Goal: Transaction & Acquisition: Purchase product/service

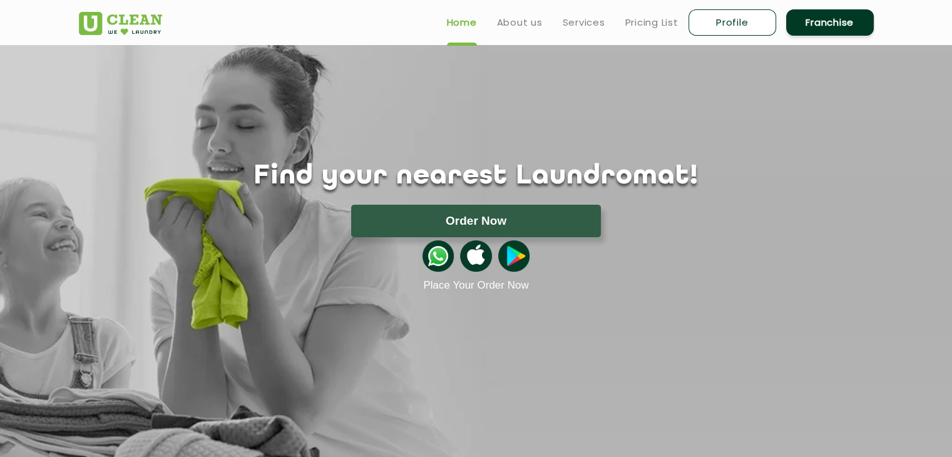
click at [472, 22] on link "Home" at bounding box center [462, 22] width 30 height 15
click at [524, 17] on link "About us" at bounding box center [520, 22] width 46 height 15
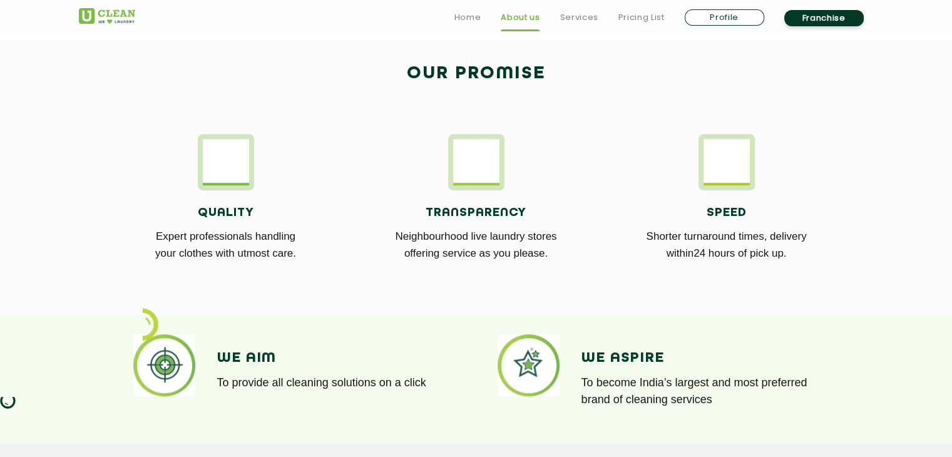
scroll to position [677, 0]
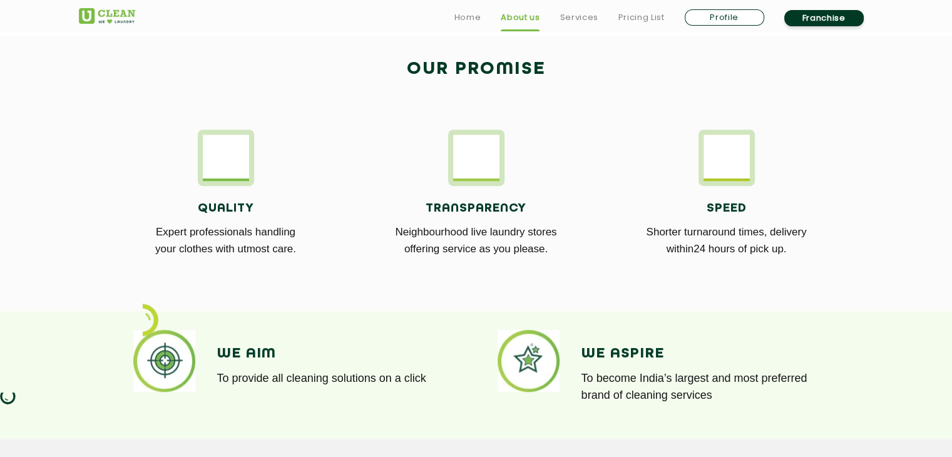
click at [466, 201] on h4 "Transparency" at bounding box center [476, 208] width 232 height 14
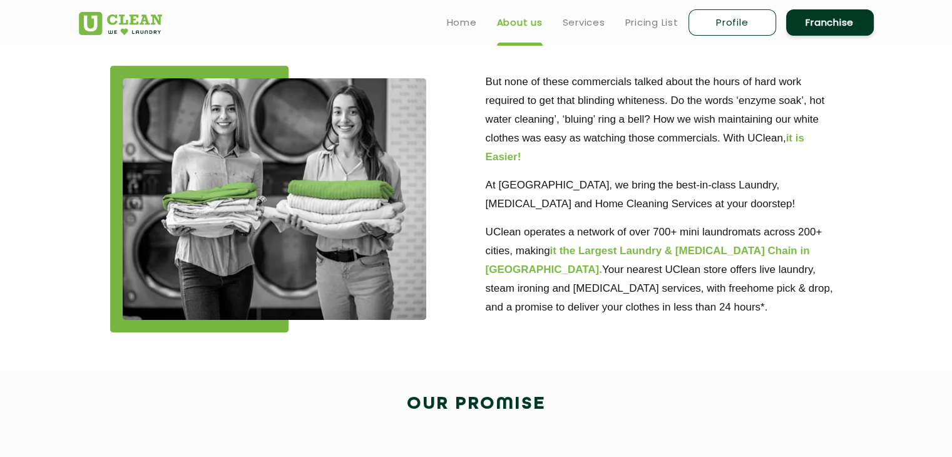
scroll to position [267, 0]
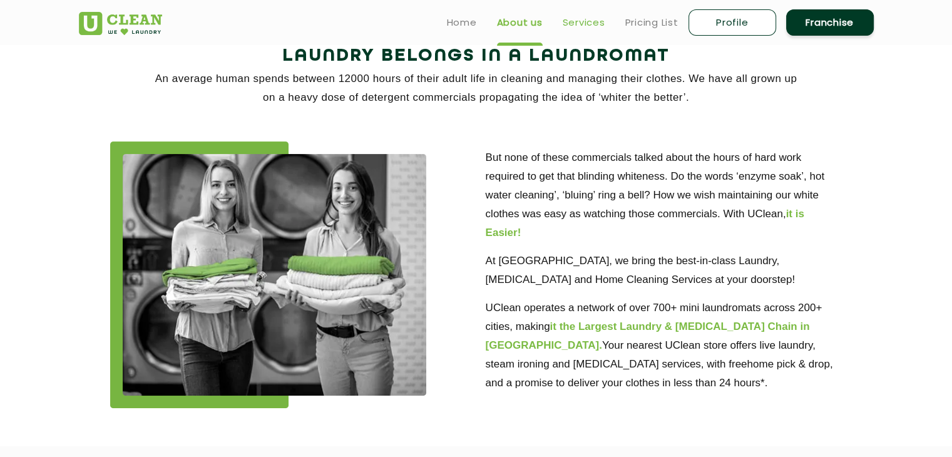
click at [591, 28] on link "Services" at bounding box center [584, 22] width 43 height 15
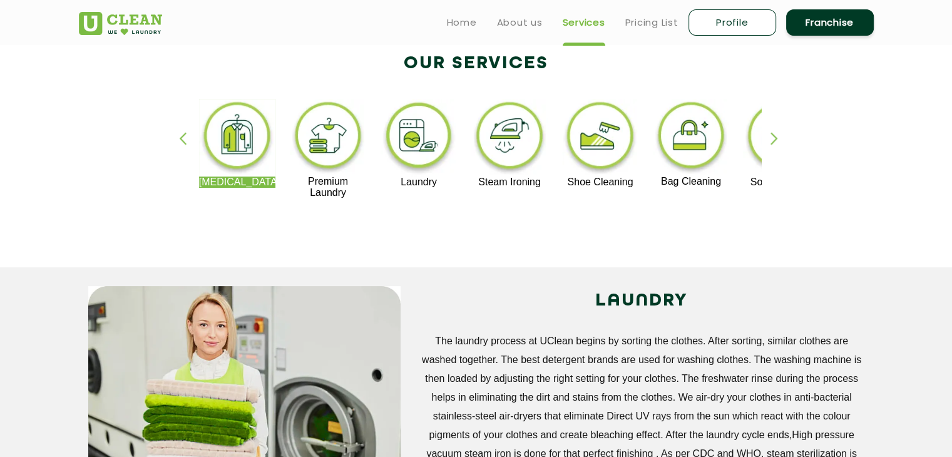
scroll to position [259, 0]
click at [780, 136] on div "button" at bounding box center [779, 150] width 19 height 34
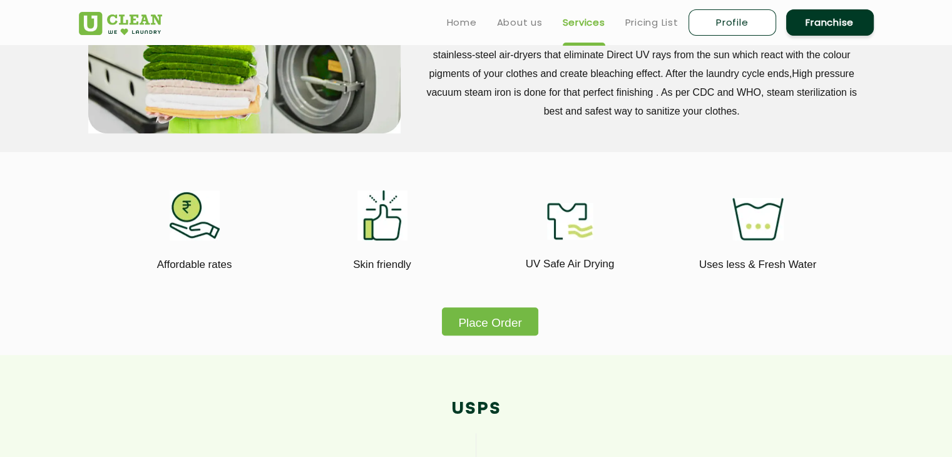
scroll to position [618, 0]
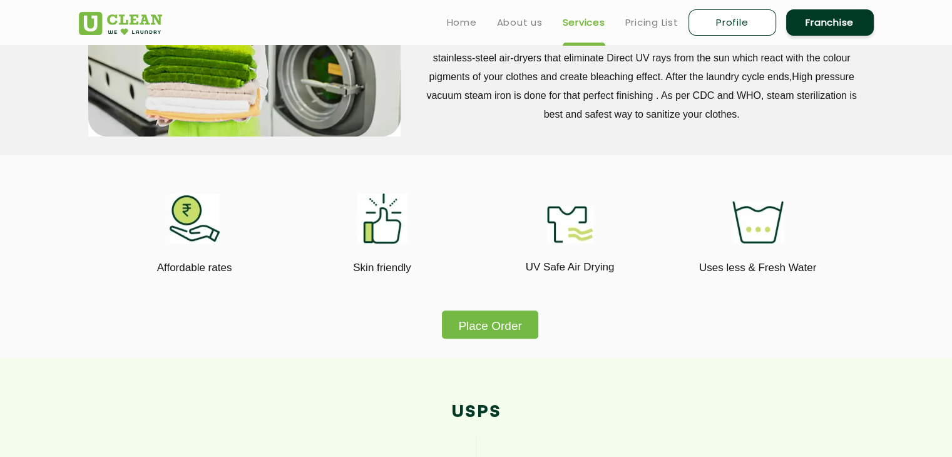
click at [175, 243] on div "Affordable rates" at bounding box center [194, 267] width 169 height 48
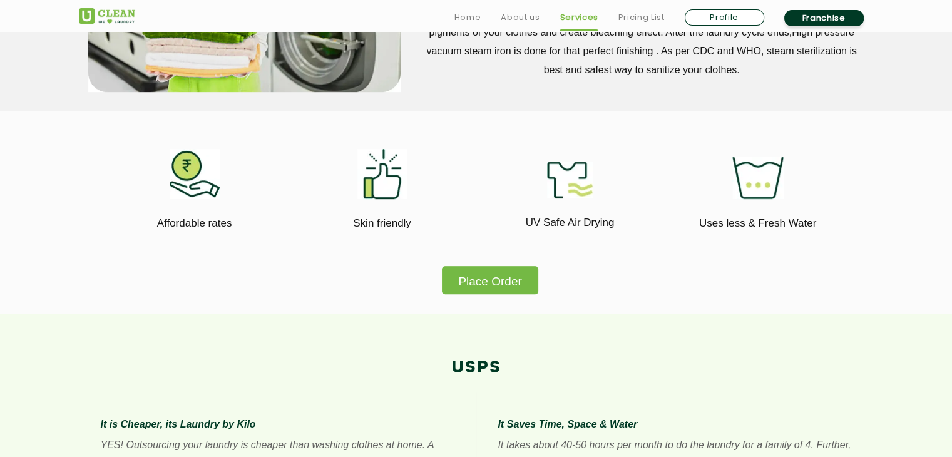
scroll to position [818, 0]
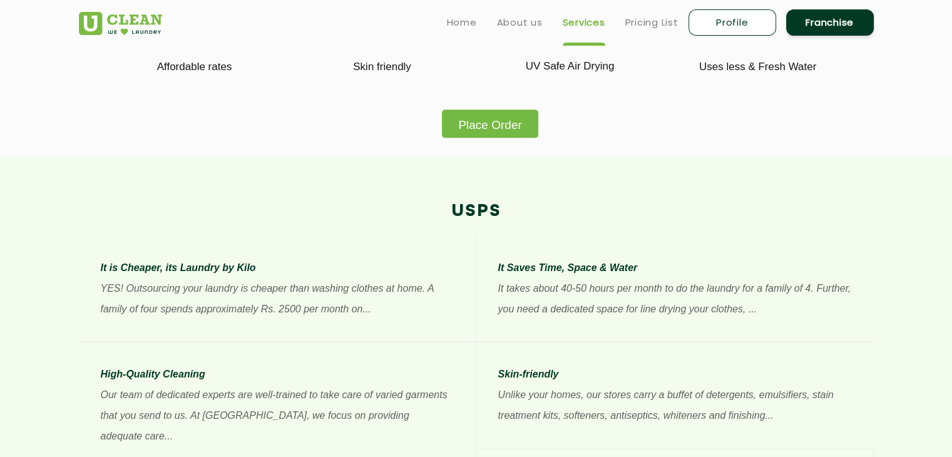
click at [488, 131] on button "Place Order" at bounding box center [490, 123] width 96 height 28
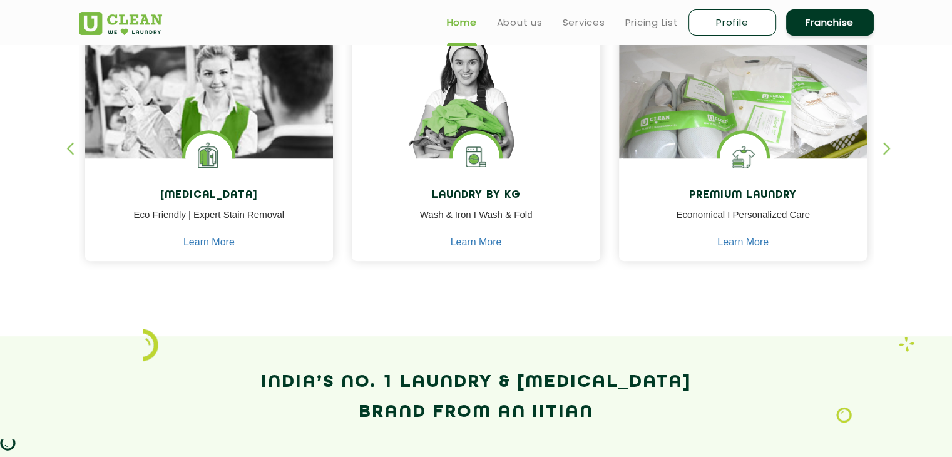
scroll to position [527, 0]
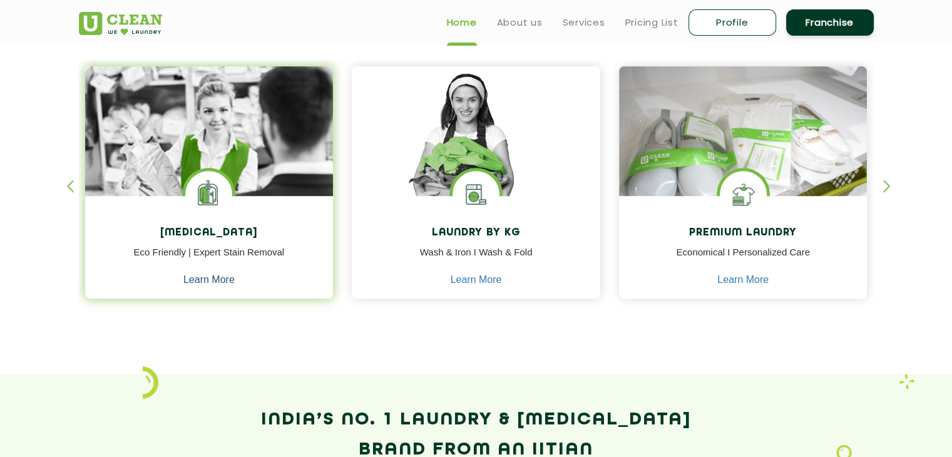
click at [206, 275] on link "Learn More" at bounding box center [208, 279] width 51 height 11
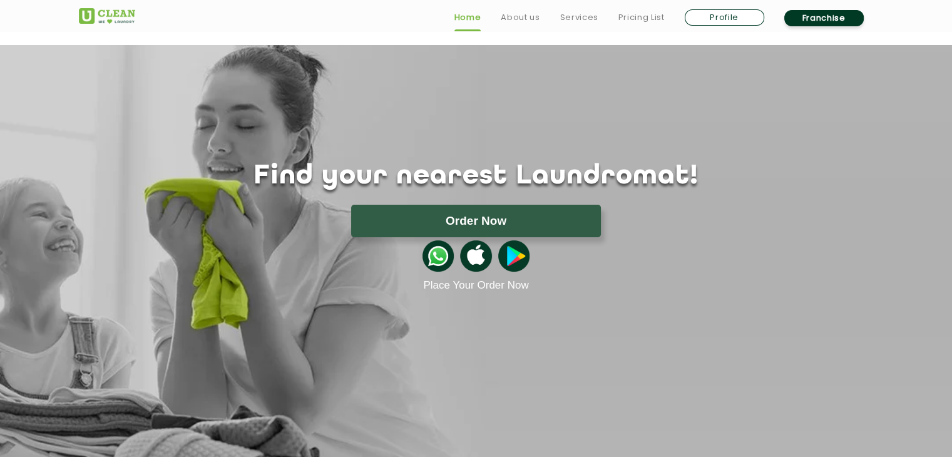
scroll to position [527, 0]
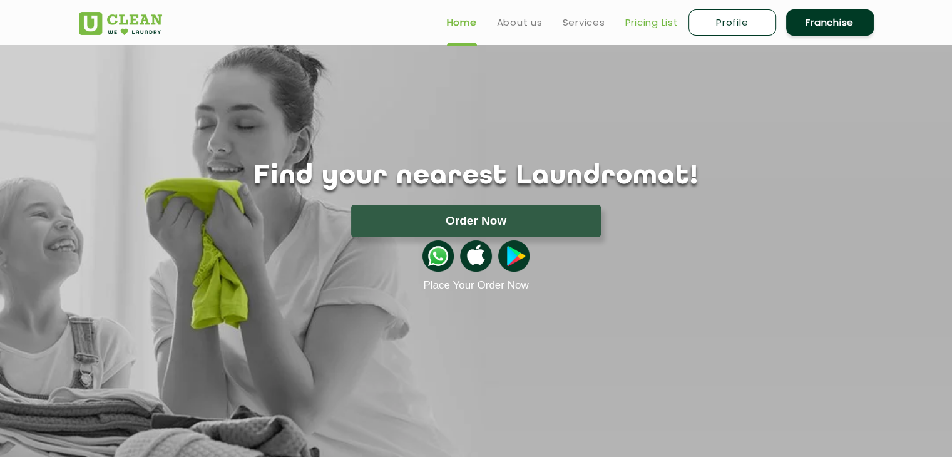
click at [656, 23] on link "Pricing List" at bounding box center [651, 22] width 53 height 15
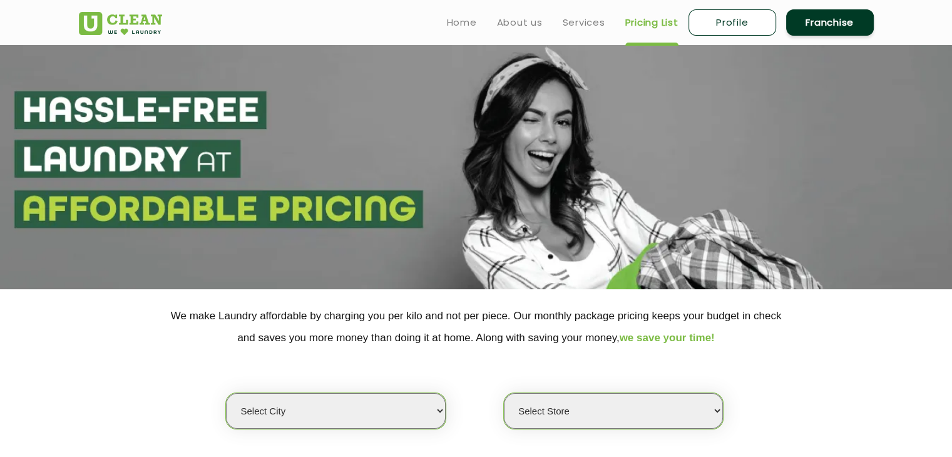
select select "0"
click at [427, 404] on select "Select city Aalo Agartala Agra Ahmedabad Akola Aligarh Alwar - UClean Select Am…" at bounding box center [335, 411] width 219 height 36
click at [537, 172] on section at bounding box center [476, 167] width 952 height 244
click at [719, 21] on link "Profile" at bounding box center [732, 22] width 88 height 26
select select
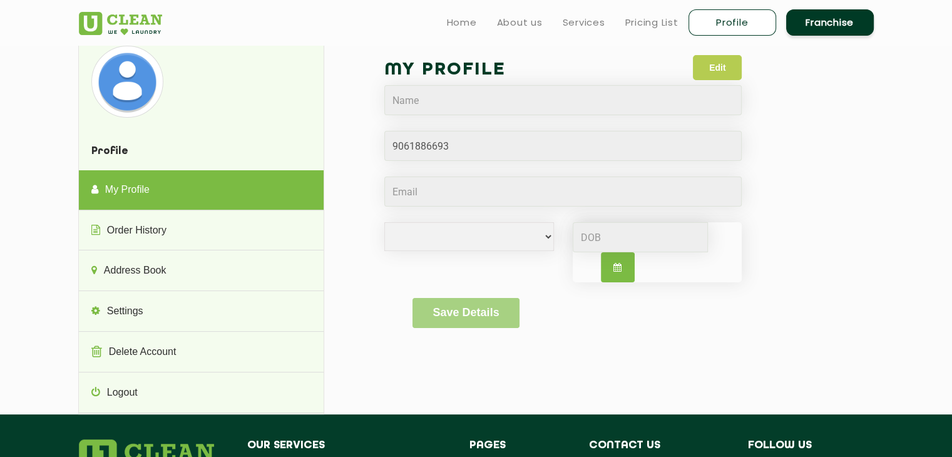
click at [714, 74] on button "Edit" at bounding box center [717, 67] width 49 height 25
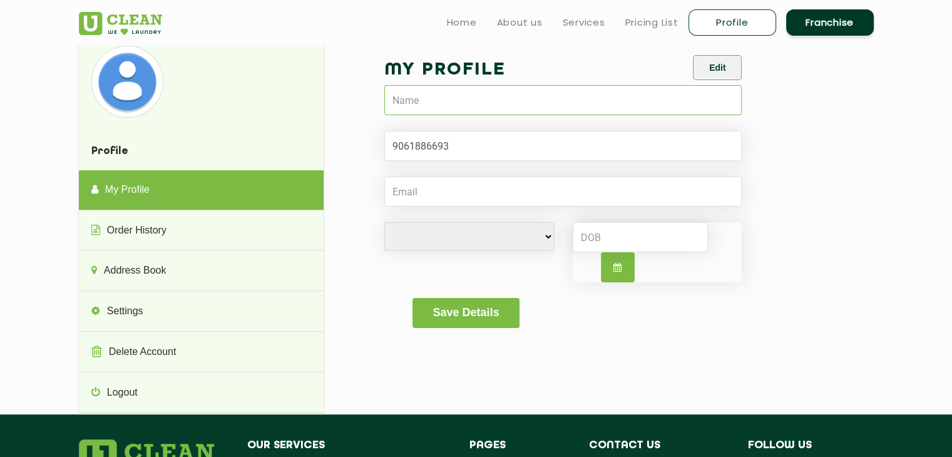
click at [432, 109] on input "text" at bounding box center [563, 100] width 358 height 30
type input "Devipriya Sijikumar"
click at [447, 190] on input "Email" at bounding box center [563, 191] width 358 height 30
type input "devipriyasijikumar2026@mca.ajce.in"
click at [585, 243] on input at bounding box center [641, 237] width 136 height 30
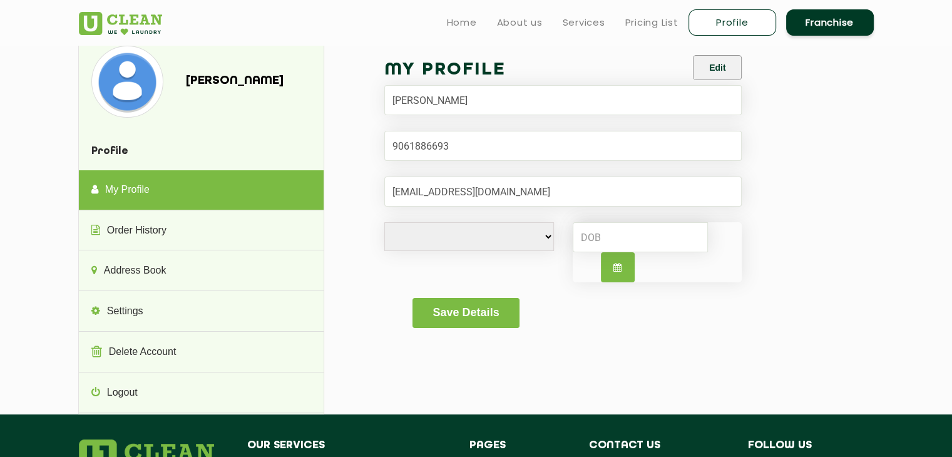
click at [611, 258] on button "button" at bounding box center [618, 267] width 34 height 30
select select "9"
select select "2025"
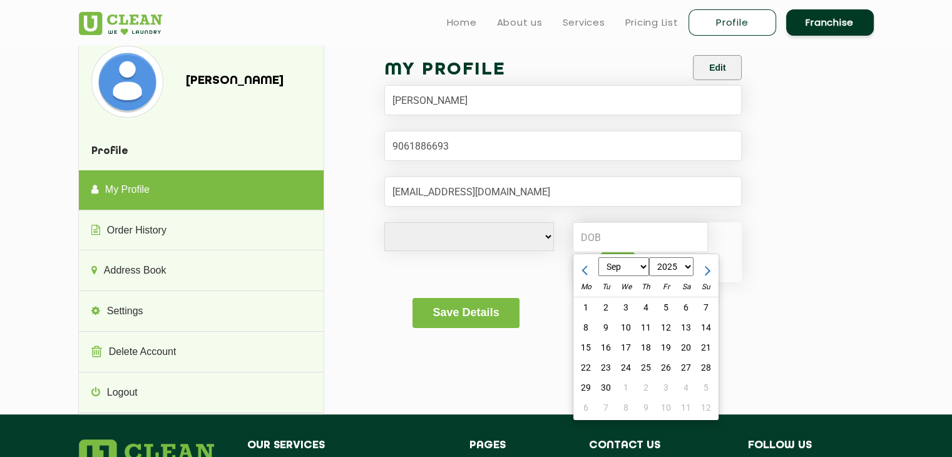
click at [611, 299] on div "2" at bounding box center [606, 307] width 20 height 20
type input "2025-09-02"
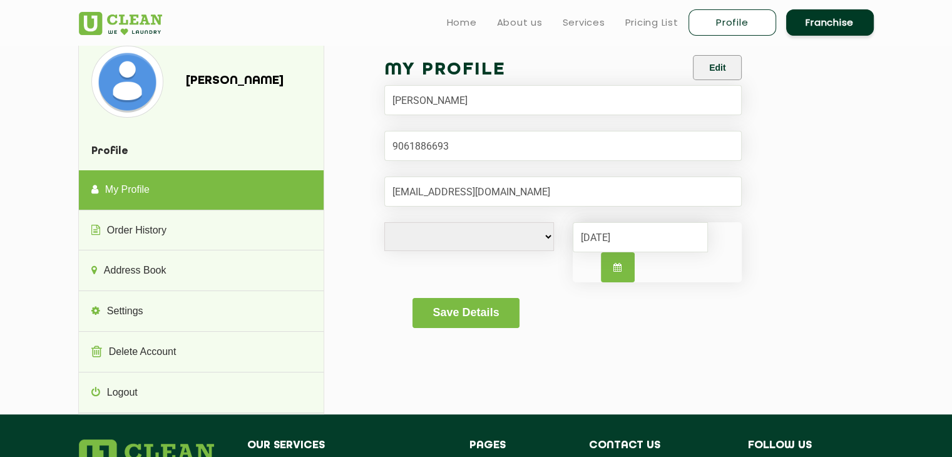
click at [834, 36] on li "Franchise" at bounding box center [830, 22] width 88 height 29
click at [831, 26] on link "Franchise" at bounding box center [830, 22] width 88 height 26
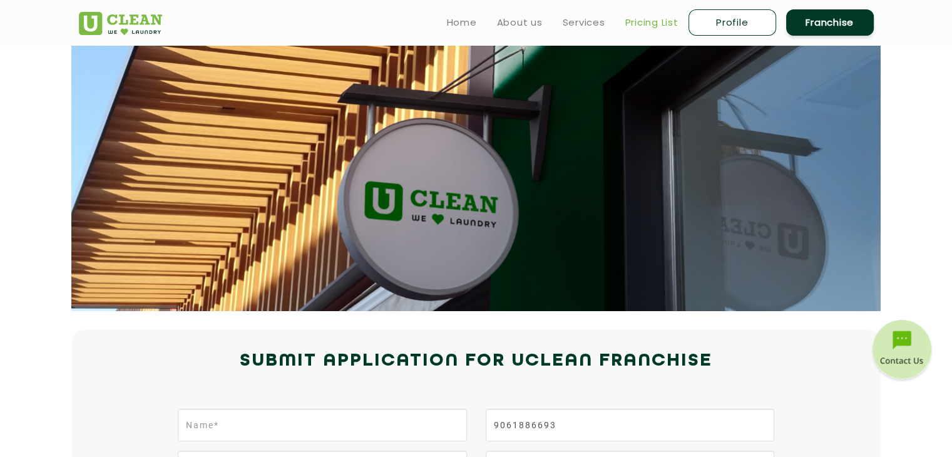
click at [638, 21] on link "Pricing List" at bounding box center [651, 22] width 53 height 15
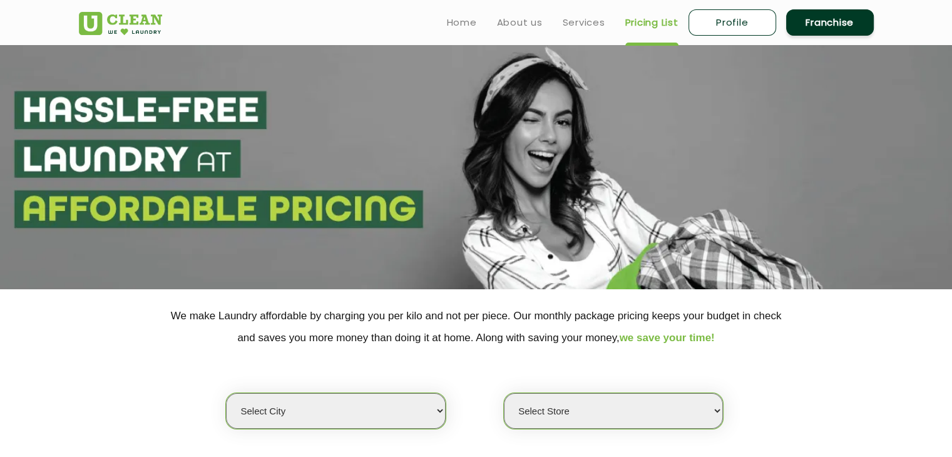
select select "0"
click at [705, 23] on link "Profile" at bounding box center [732, 22] width 88 height 26
select select
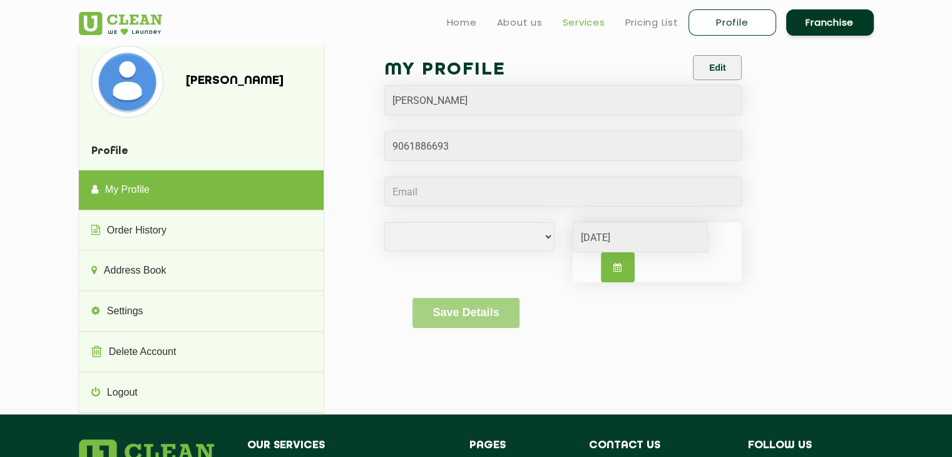
click at [578, 21] on link "Services" at bounding box center [584, 22] width 43 height 15
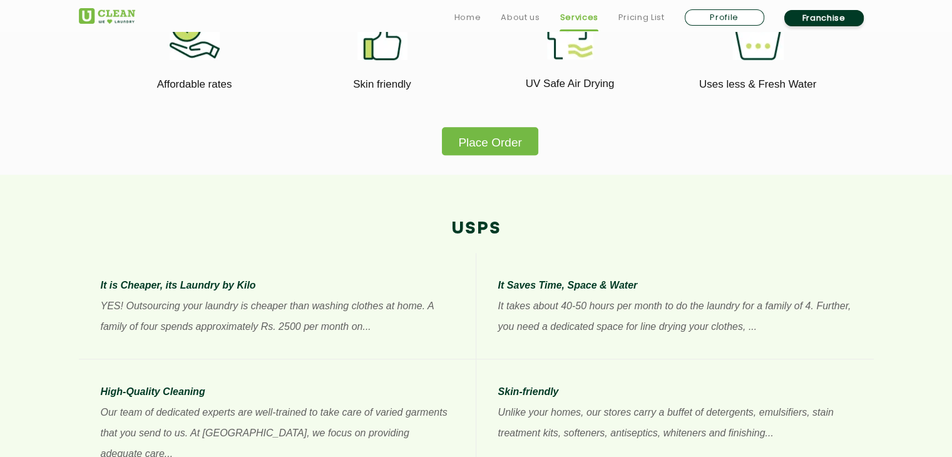
scroll to position [803, 0]
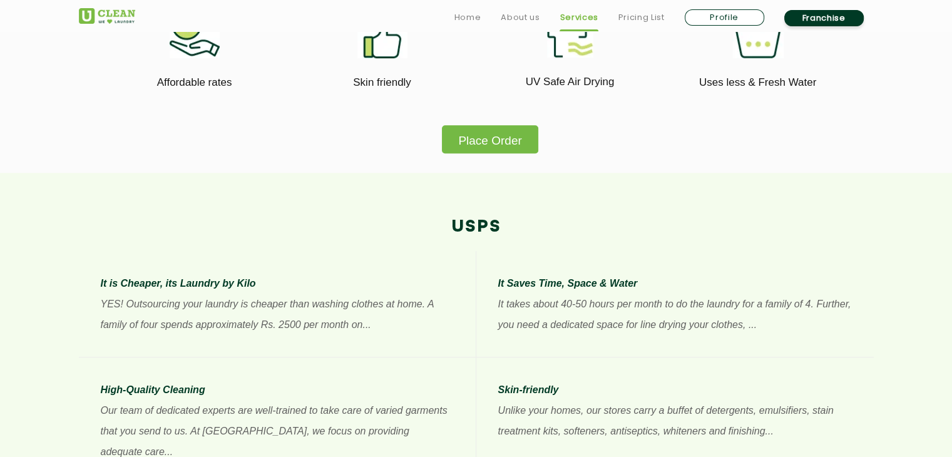
click at [504, 136] on button "Place Order" at bounding box center [490, 139] width 96 height 28
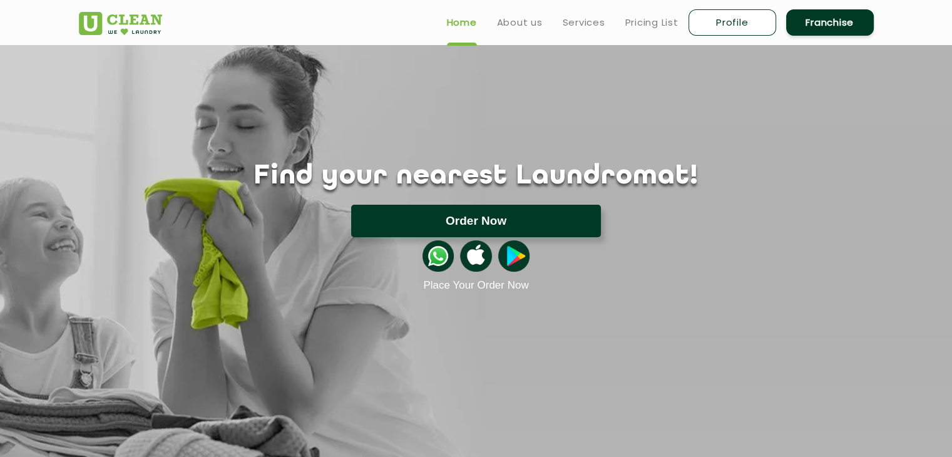
click at [501, 233] on button "Order Now" at bounding box center [476, 221] width 250 height 33
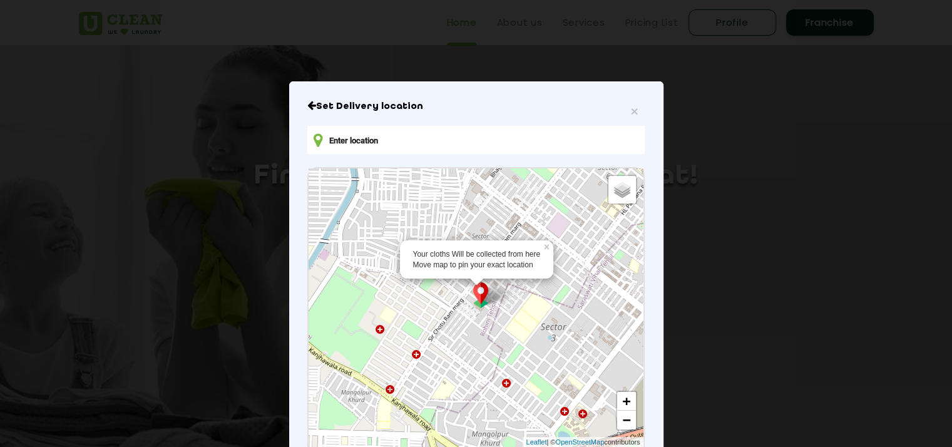
click at [483, 310] on div "Your cloths Will be collected from here Move map to pin your exact location × D…" at bounding box center [475, 307] width 334 height 278
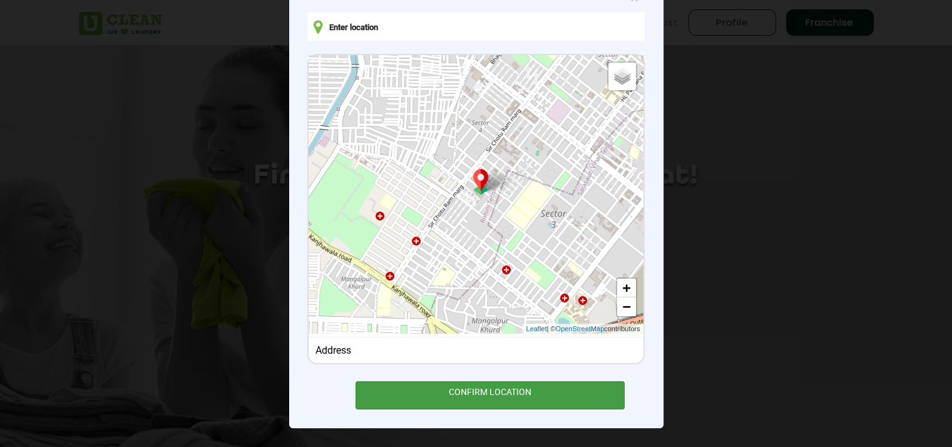
click at [476, 390] on div "CONFIRM LOCATION" at bounding box center [490, 395] width 270 height 28
click at [442, 388] on div "CONFIRM LOCATION" at bounding box center [490, 395] width 270 height 28
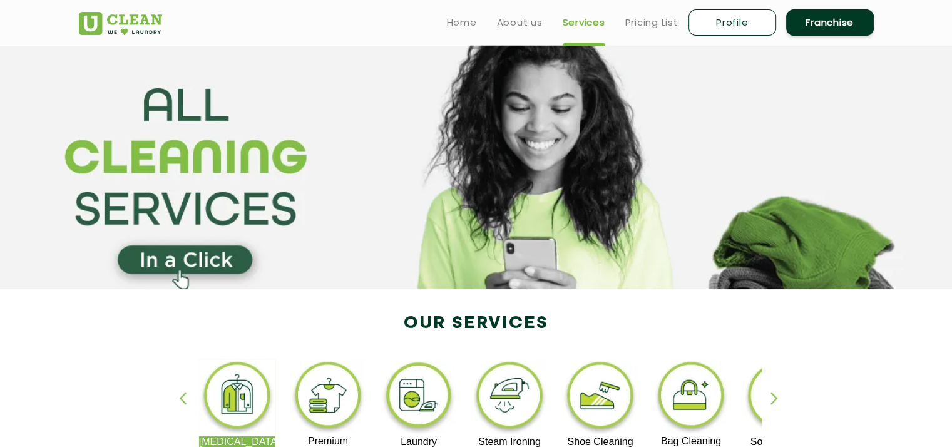
click at [753, 16] on link "Profile" at bounding box center [732, 22] width 88 height 26
select select
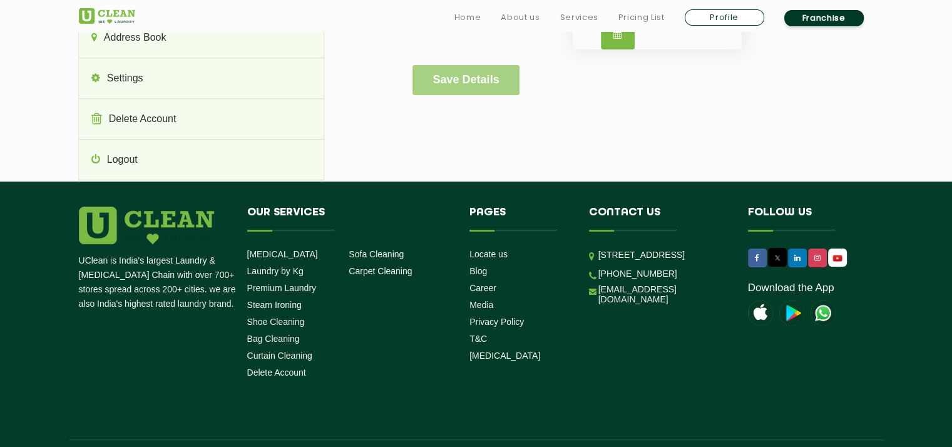
scroll to position [267, 0]
